Goal: Task Accomplishment & Management: Complete application form

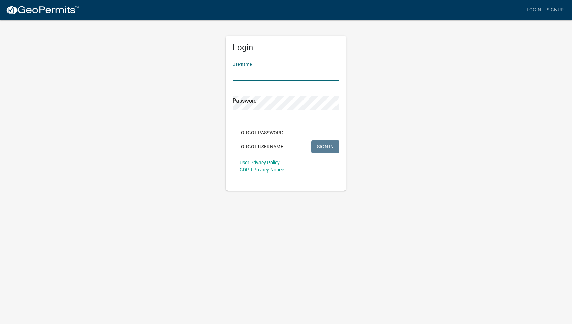
click at [257, 75] on input "Username" at bounding box center [286, 73] width 107 height 14
click at [242, 79] on input "Username" at bounding box center [286, 73] width 107 height 14
click at [242, 79] on input "gregory.lake@" at bounding box center [286, 73] width 107 height 14
click at [276, 73] on input "gregory.lake@" at bounding box center [286, 73] width 107 height 14
type input "[PERSON_NAME][EMAIL_ADDRESS][DOMAIN_NAME]"
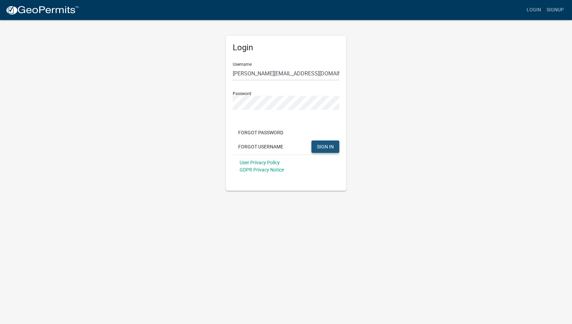
click at [329, 147] on span "SIGN IN" at bounding box center [325, 146] width 17 height 6
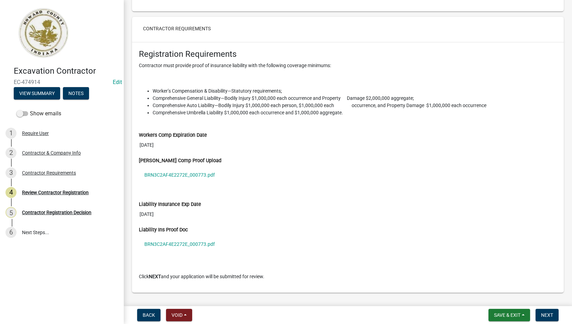
scroll to position [559, 0]
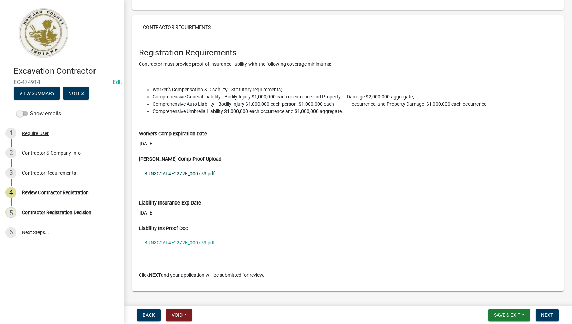
click at [189, 170] on link "BRN3C2AF4E2272E_000773.pdf" at bounding box center [348, 173] width 418 height 16
click at [547, 313] on span "Next" at bounding box center [548, 315] width 12 height 6
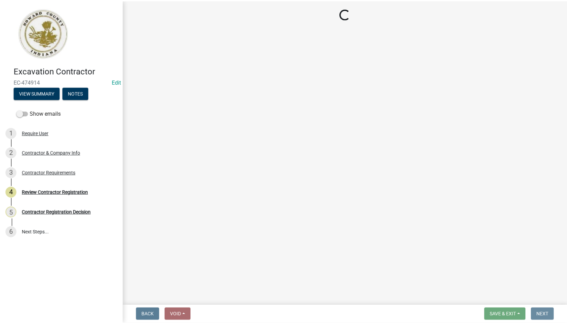
scroll to position [0, 0]
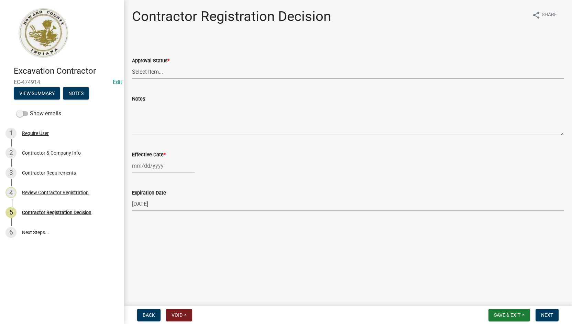
click at [185, 69] on select "Select Item... Approved Denied" at bounding box center [348, 72] width 432 height 14
click at [132, 65] on select "Select Item... Approved Denied" at bounding box center [348, 72] width 432 height 14
select select "4b86b809-39dd-4c68-9f3d-fdb3e7050482"
select select "9"
select select "2025"
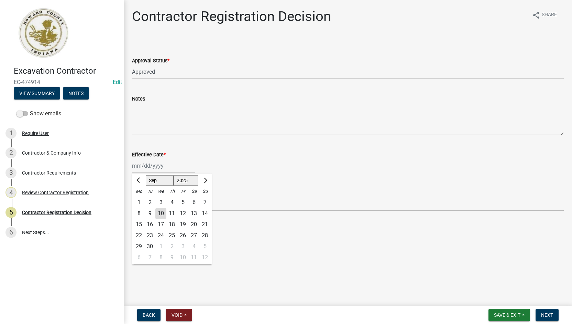
click at [161, 167] on div "[PERSON_NAME] Feb Mar Apr [PERSON_NAME][DATE] Oct Nov [DATE] 1526 1527 1528 152…" at bounding box center [163, 166] width 63 height 14
click at [163, 211] on div "10" at bounding box center [161, 213] width 11 height 11
type input "[DATE]"
select select "9"
select select "2025"
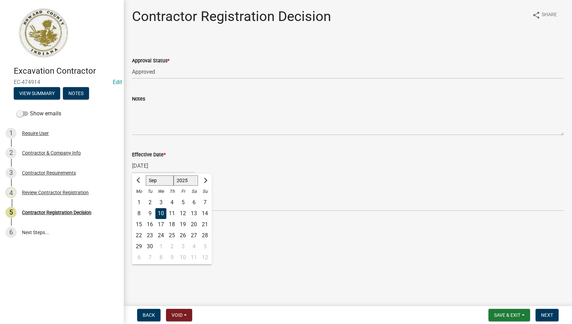
click at [162, 165] on div "[DATE] [PERSON_NAME] Apr May Jun [DATE] Aug Sep Oct Nov [DATE] 1526 1527 1528 1…" at bounding box center [163, 166] width 63 height 14
click at [161, 213] on div "10" at bounding box center [161, 213] width 11 height 11
click at [504, 317] on span "Save & Exit" at bounding box center [507, 315] width 26 height 6
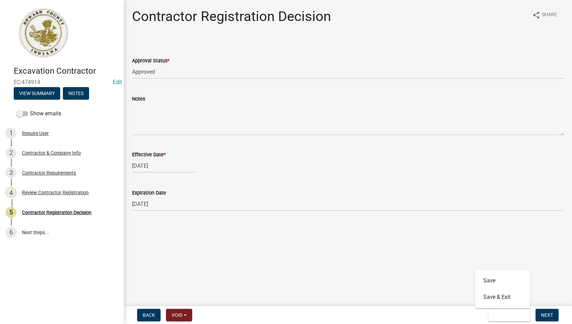
click at [441, 267] on main "Contractor Registration Decision share Share Approval Status * Select Item... A…" at bounding box center [348, 151] width 449 height 303
click at [546, 313] on span "Next" at bounding box center [548, 315] width 12 height 6
